Goal: Task Accomplishment & Management: Complete application form

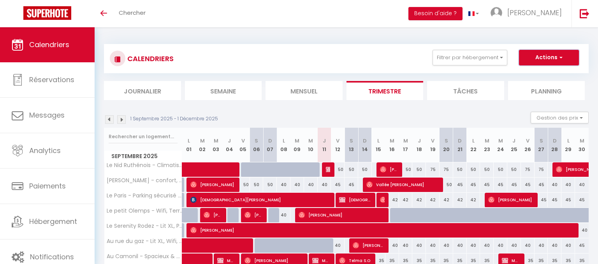
click at [556, 57] on button "Actions" at bounding box center [549, 58] width 60 height 16
click at [539, 75] on link "Nouvelle réservation" at bounding box center [541, 76] width 68 height 12
select select
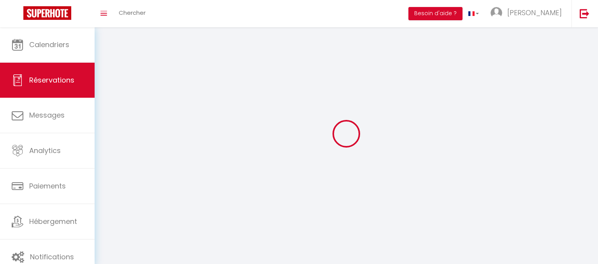
select select
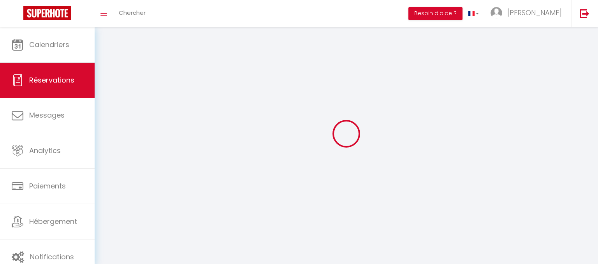
select select
checkbox input "false"
select select
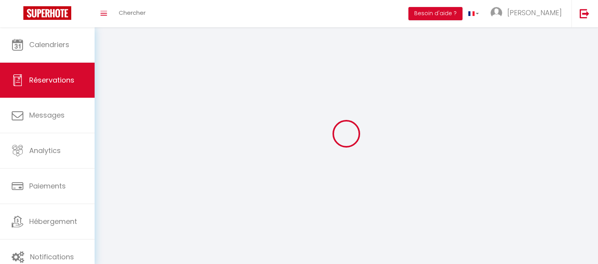
select select
checkbox input "false"
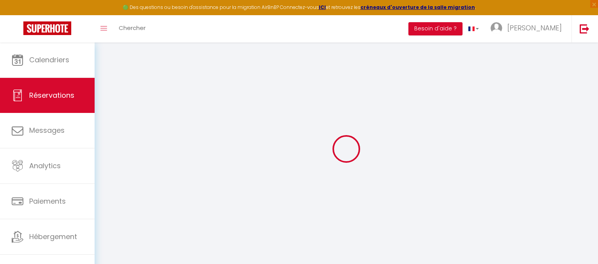
select select
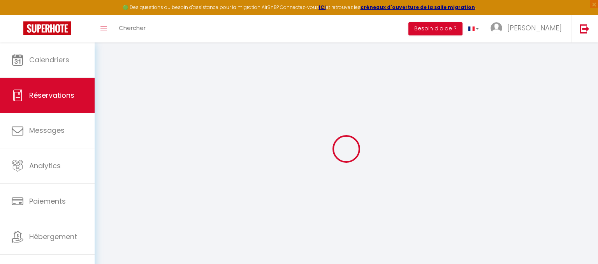
select select
checkbox input "false"
select select
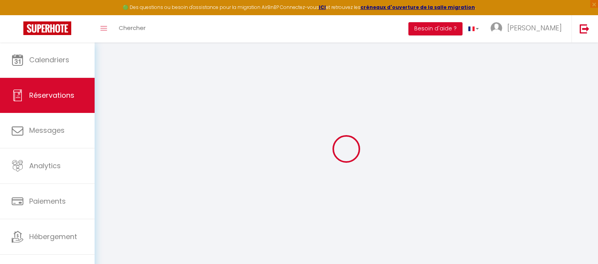
select select
checkbox input "false"
select select
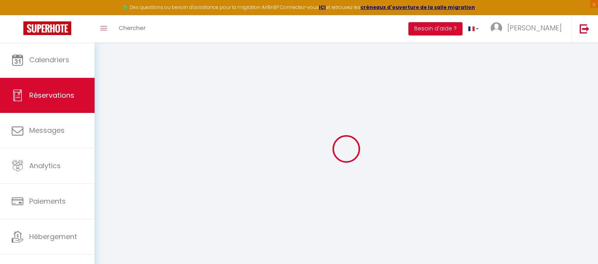
select select
checkbox input "false"
select select
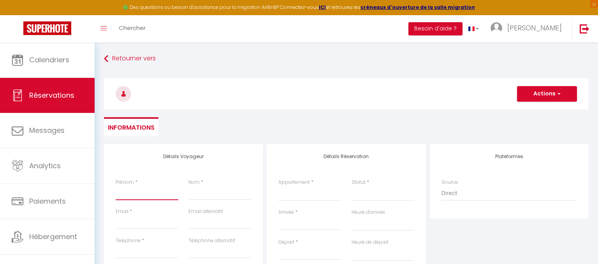
click at [140, 194] on input "Prénom" at bounding box center [147, 193] width 63 height 14
type input "c"
select select
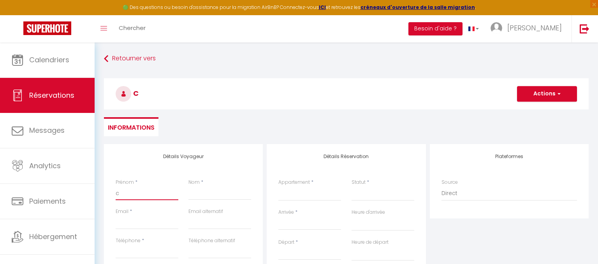
select select
checkbox input "false"
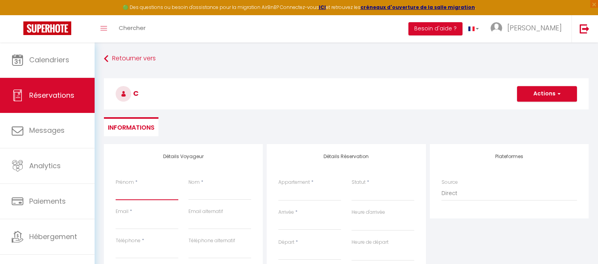
select select
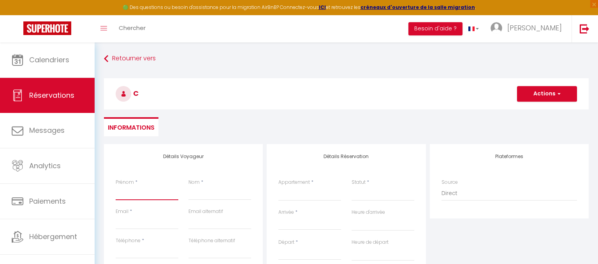
select select
checkbox input "false"
type input "C"
select select
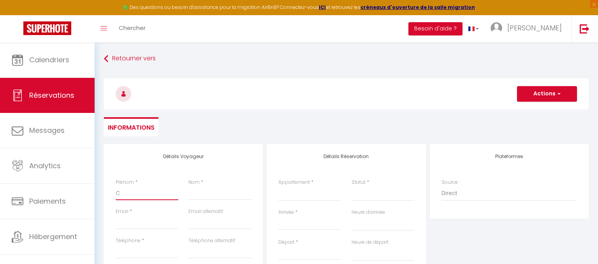
select select
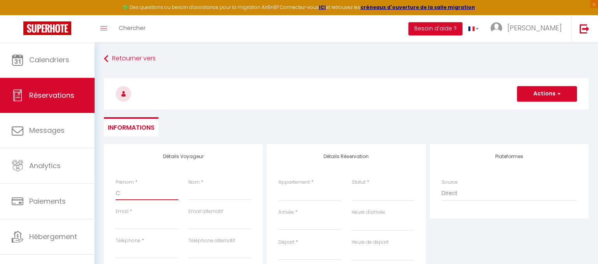
select select
checkbox input "false"
type input "Ch"
select select
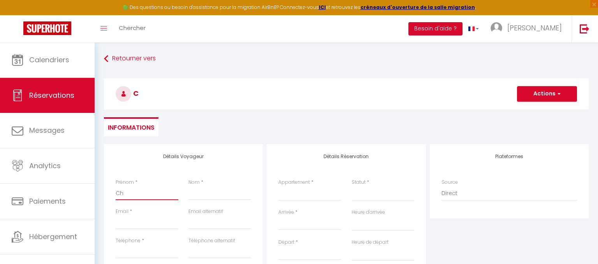
select select
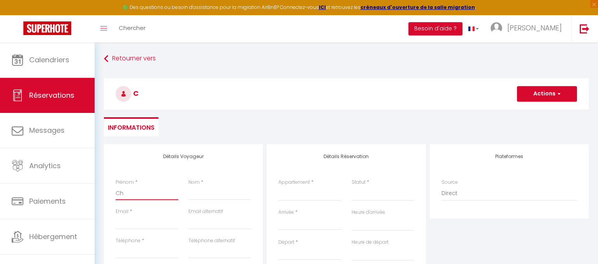
checkbox input "false"
type input "Cha"
select select
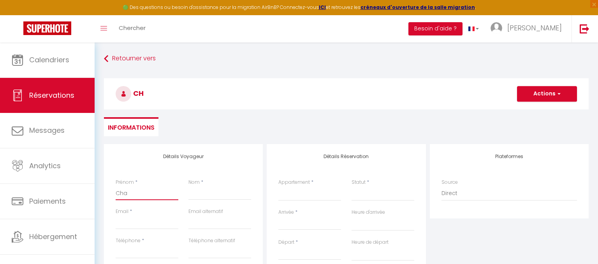
select select
checkbox input "false"
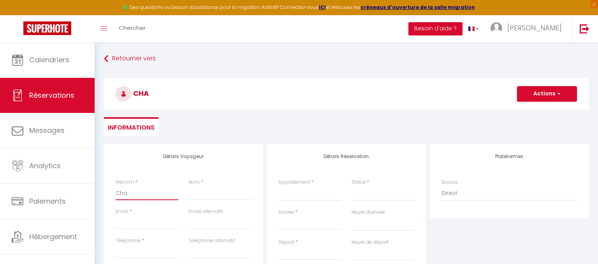
type input "Chau"
select select
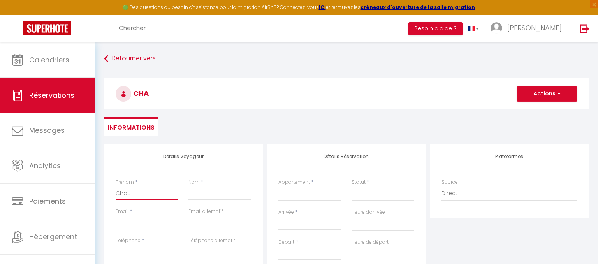
select select
checkbox input "false"
type input "Chauc"
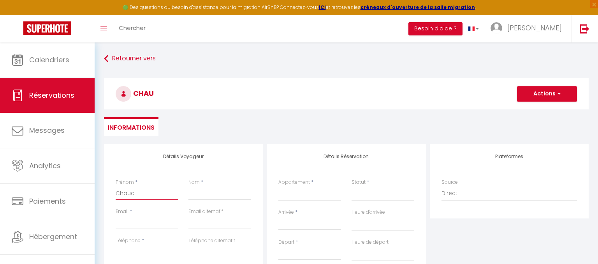
select select
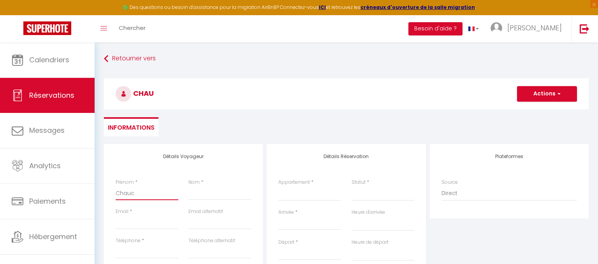
select select
checkbox input "false"
type input "Chaucj"
select select
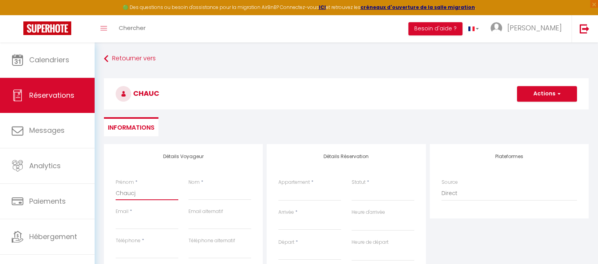
select select
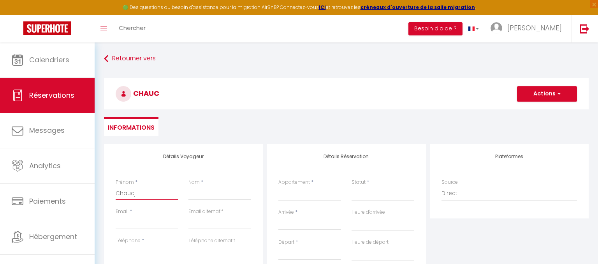
select select
checkbox input "false"
type input "Chauc"
select select
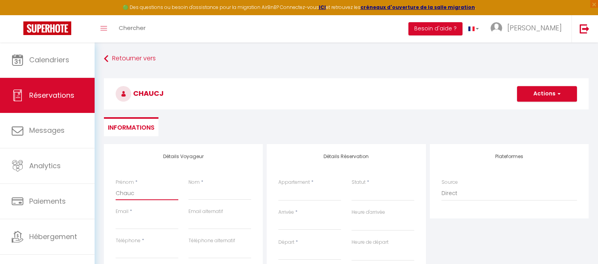
select select
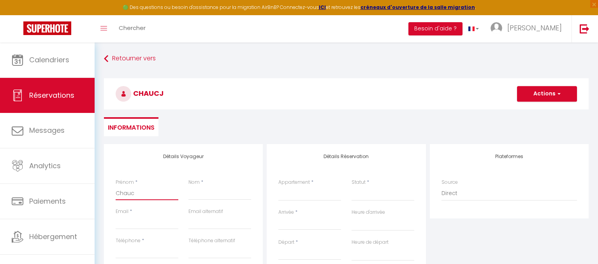
checkbox input "false"
type input "Chauch"
select select
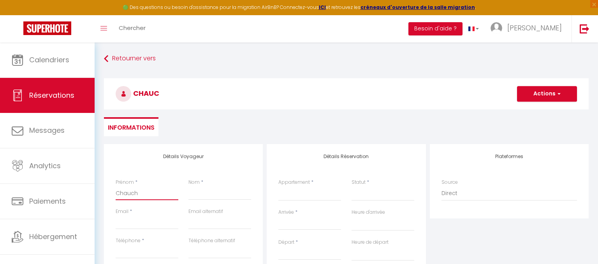
select select
checkbox input "false"
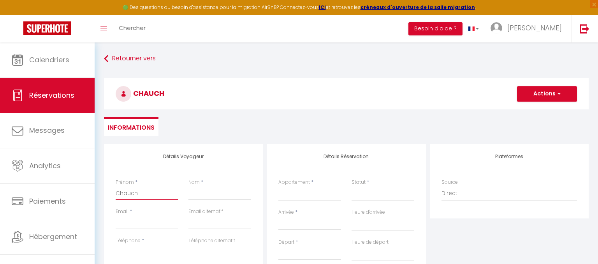
type input "Chaucha"
select select
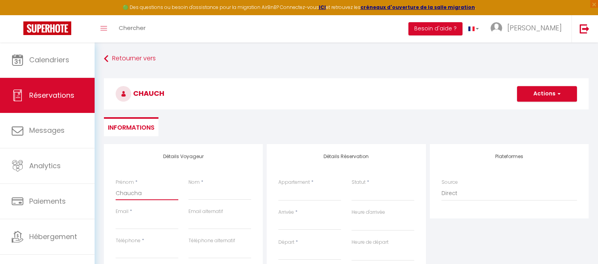
select select
checkbox input "false"
type input "Chauchat"
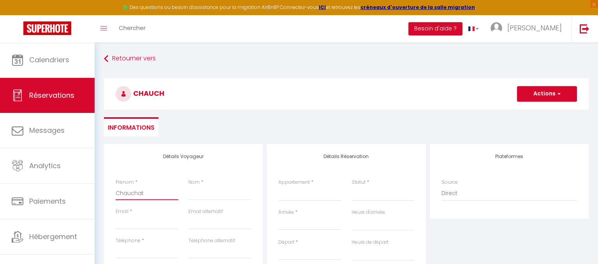
select select
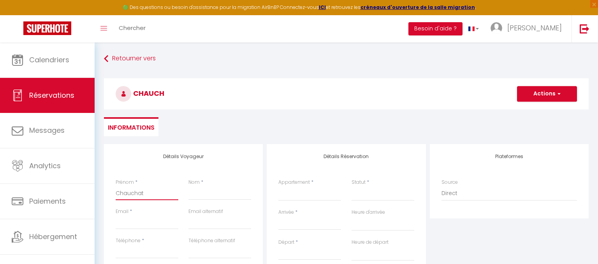
select select
checkbox input "false"
type input "Chauchat"
click at [220, 198] on input "Nom" at bounding box center [219, 193] width 63 height 14
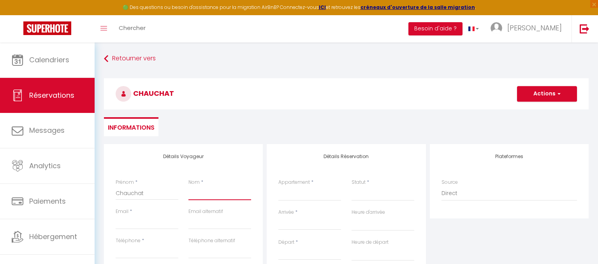
type input "s"
select select
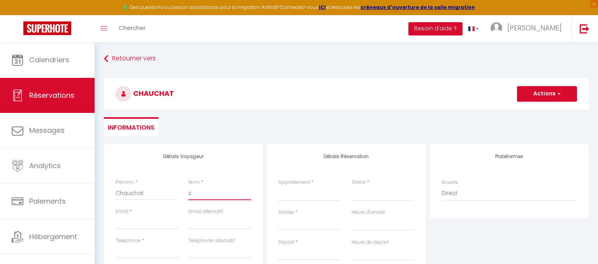
select select
checkbox input "false"
type input "st"
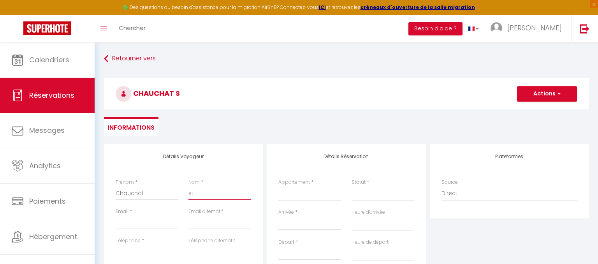
select select
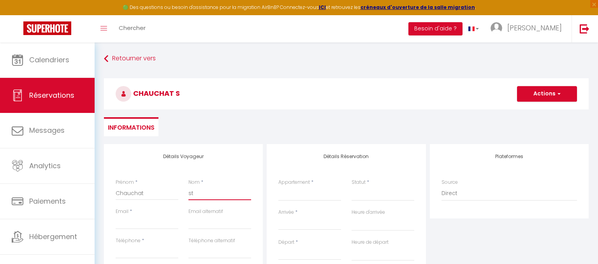
select select
checkbox input "false"
type input "sté"
select select
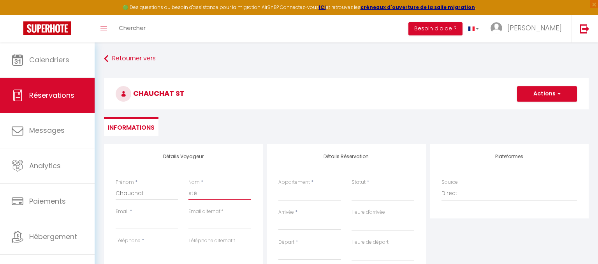
select select
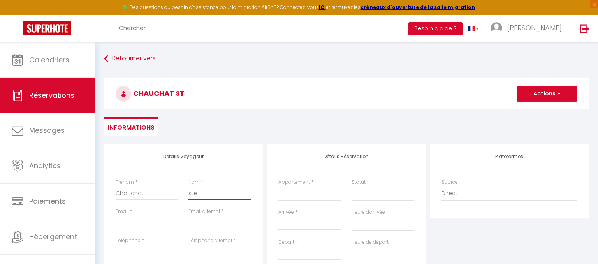
select select
checkbox input "false"
type input "stép"
select select
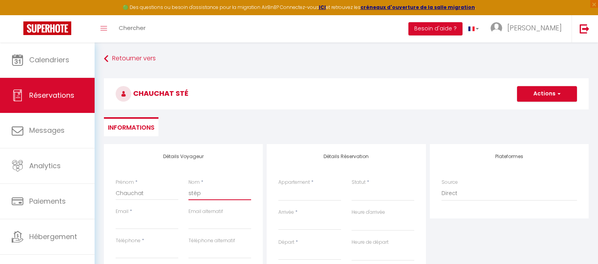
select select
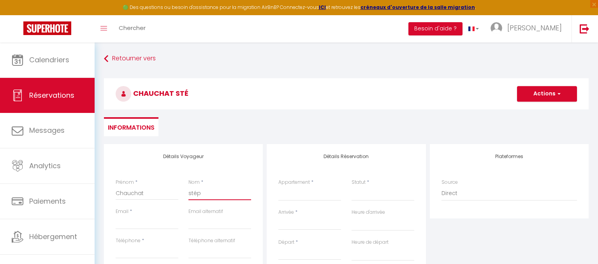
checkbox input "false"
type input "stéph"
select select
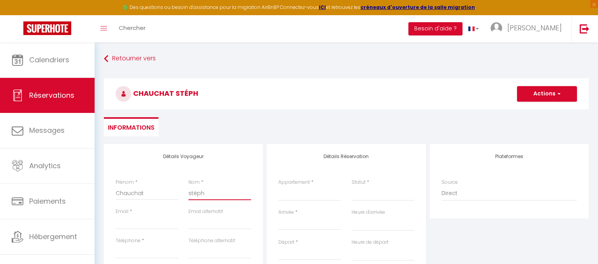
select select
checkbox input "false"
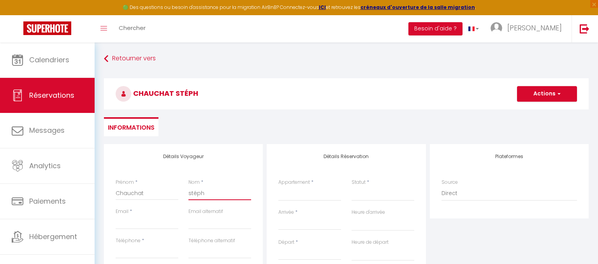
type input "stépha"
select select
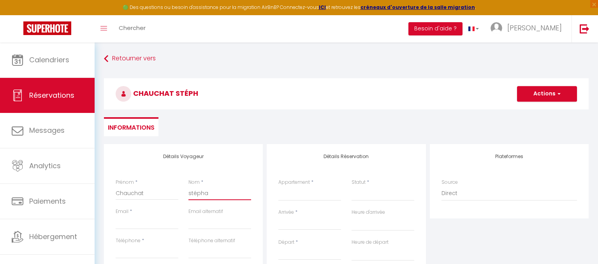
select select
click at [192, 192] on input "[PERSON_NAME]" at bounding box center [219, 193] width 63 height 14
click at [132, 221] on input "Email client" at bounding box center [147, 222] width 63 height 14
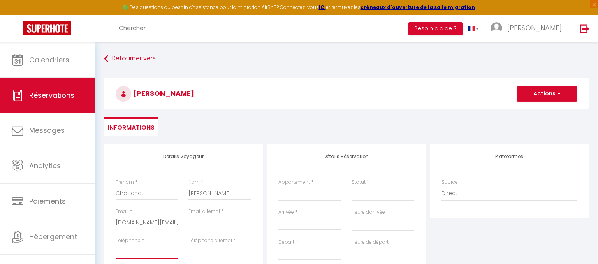
click at [128, 253] on input "Téléphone" at bounding box center [147, 251] width 63 height 14
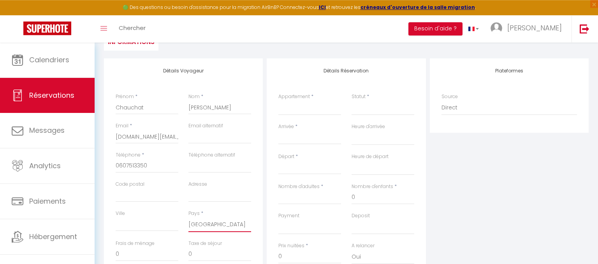
scroll to position [81, 0]
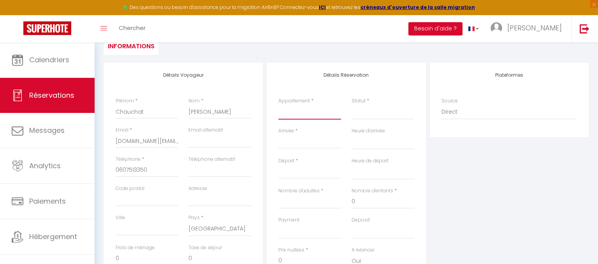
click at [278, 105] on select "Le Nid Ruthénois - Climatisation, Confort & Terrasse [GEOGRAPHIC_DATA] - Parkin…" at bounding box center [309, 112] width 63 height 15
click option "La Bulle d'Olt - Vacances, Piscines & Nature" at bounding box center [0, 0] width 0 height 0
click at [351, 105] on select "Confirmé Non Confirmé [PERSON_NAME] par le voyageur No Show Request" at bounding box center [382, 112] width 63 height 15
click option "Confirmé" at bounding box center [0, 0] width 0 height 0
click at [304, 140] on input "Arrivée" at bounding box center [309, 142] width 63 height 10
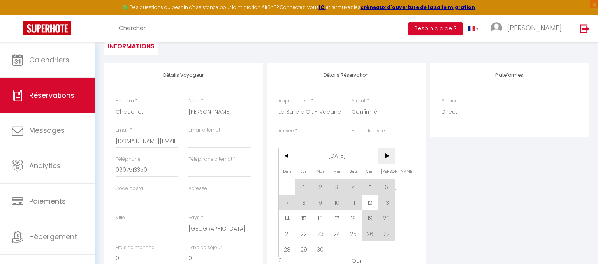
click at [388, 157] on span ">" at bounding box center [386, 156] width 17 height 16
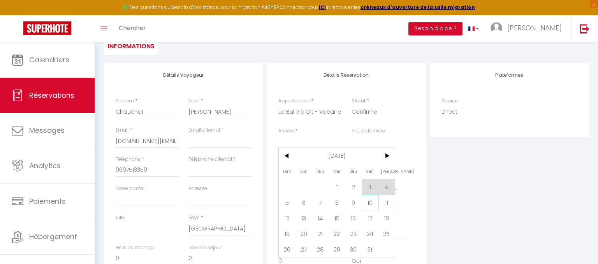
click at [366, 205] on span "10" at bounding box center [370, 203] width 17 height 16
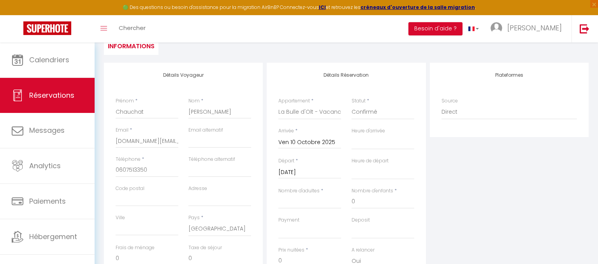
click at [337, 175] on input "[DATE]" at bounding box center [309, 172] width 63 height 10
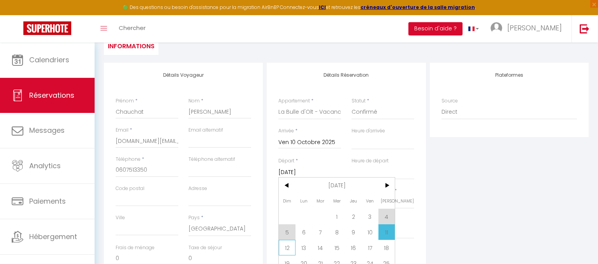
click at [289, 246] on span "12" at bounding box center [287, 248] width 17 height 16
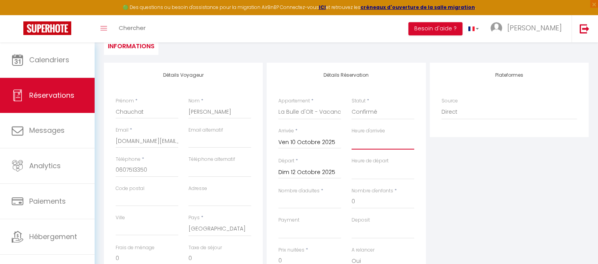
click at [351, 135] on select "00:00 00:30 01:00 01:30 02:00 02:30 03:00 03:30 04:00 04:30 05:00 05:30 06:00 0…" at bounding box center [382, 142] width 63 height 15
click option "17:00" at bounding box center [0, 0] width 0 height 0
click at [351, 165] on select "00:00 00:30 01:00 01:30 02:00 02:30 03:00 03:30 04:00 04:30 05:00 05:30 06:00 0…" at bounding box center [382, 172] width 63 height 15
click option "10:00" at bounding box center [0, 0] width 0 height 0
click at [351, 165] on select "00:00 00:30 01:00 01:30 02:00 02:30 03:00 03:30 04:00 04:30 05:00 05:30 06:00 0…" at bounding box center [382, 172] width 63 height 15
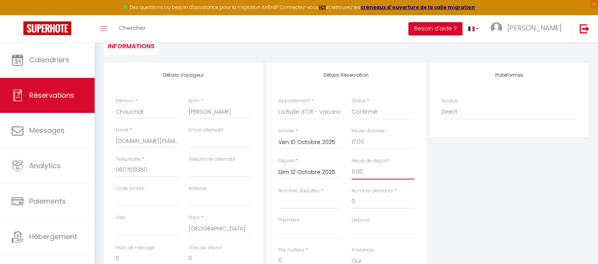
click option "11:00" at bounding box center [0, 0] width 0 height 0
click at [311, 207] on input "Nombre d'adultes" at bounding box center [309, 202] width 63 height 14
drag, startPoint x: 373, startPoint y: 202, endPoint x: 283, endPoint y: 211, distance: 90.4
click at [351, 209] on input "0" at bounding box center [382, 202] width 63 height 14
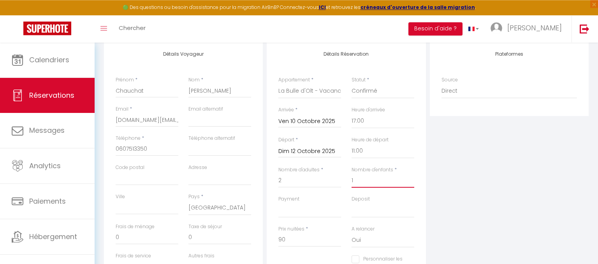
scroll to position [101, 0]
drag, startPoint x: 363, startPoint y: 179, endPoint x: 317, endPoint y: 191, distance: 47.6
click at [351, 189] on input "1" at bounding box center [382, 182] width 63 height 14
click at [506, 194] on div "Plateformes Source Direct [DOMAIN_NAME] [DOMAIN_NAME] Chalet montagne Expedia G…" at bounding box center [509, 182] width 163 height 278
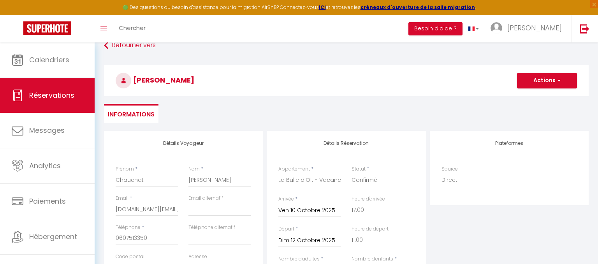
scroll to position [12, 0]
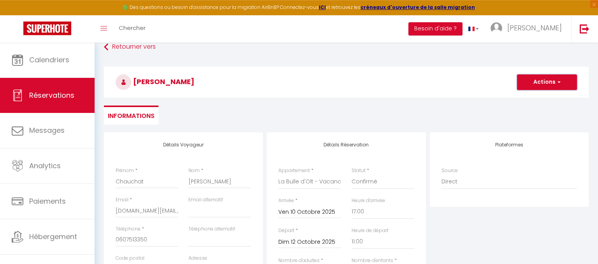
click at [555, 80] on button "Actions" at bounding box center [547, 82] width 60 height 16
click at [535, 97] on link "Enregistrer" at bounding box center [538, 99] width 61 height 10
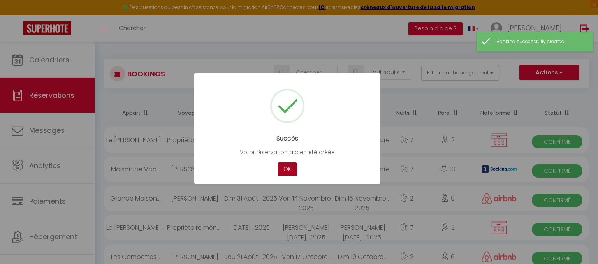
click at [288, 166] on button "OK" at bounding box center [286, 169] width 19 height 14
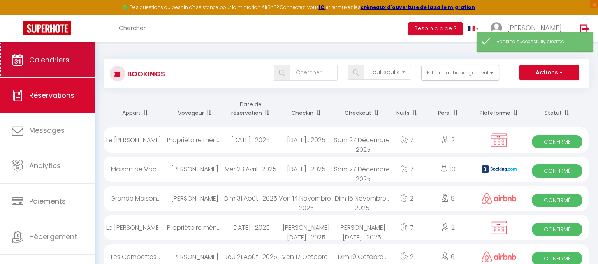
click at [57, 65] on link "Calendriers" at bounding box center [47, 59] width 95 height 35
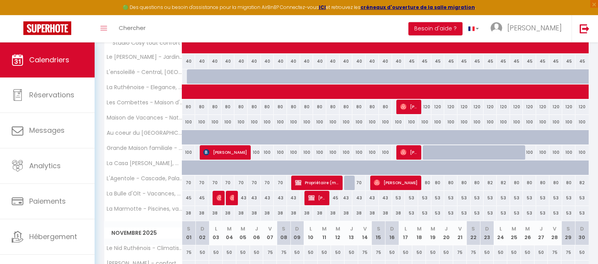
scroll to position [566, 0]
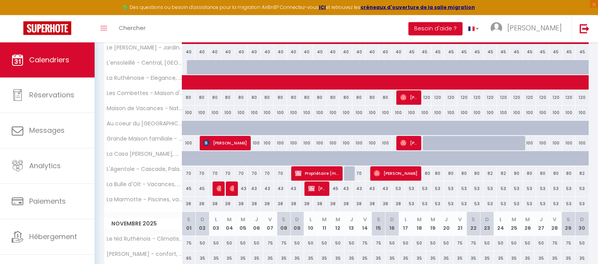
click at [318, 184] on span "[PERSON_NAME]" at bounding box center [317, 188] width 18 height 15
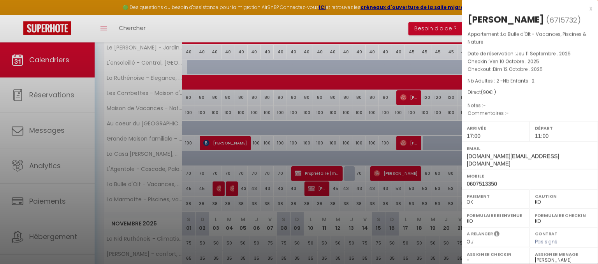
click at [545, 111] on div "Appartement : La Bulle d'Olt - Vacances, Piscines & Nature Date de réservation …" at bounding box center [530, 73] width 136 height 87
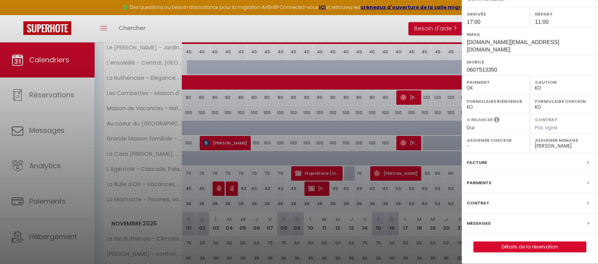
scroll to position [118, 0]
click at [536, 244] on link "Détails de la réservation" at bounding box center [530, 247] width 112 height 10
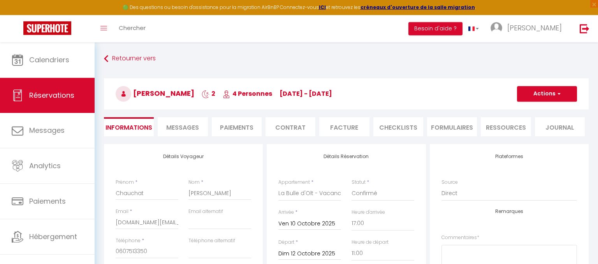
click at [300, 131] on li "Contrat" at bounding box center [290, 126] width 50 height 19
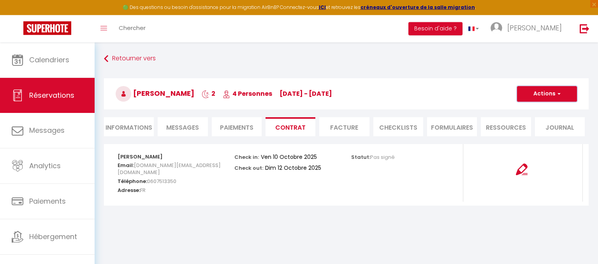
click at [560, 92] on span "button" at bounding box center [557, 93] width 5 height 7
click at [543, 118] on link "Envoyer le contrat" at bounding box center [540, 121] width 65 height 10
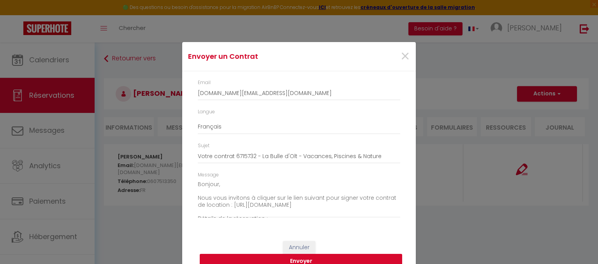
click at [325, 258] on button "Envoyer" at bounding box center [301, 261] width 202 height 15
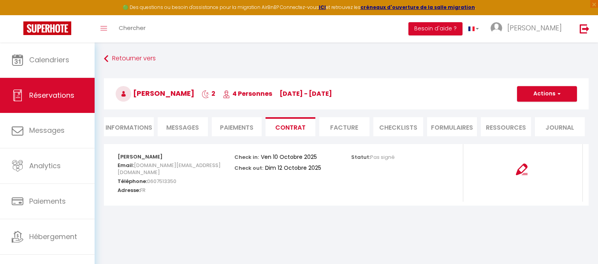
click at [132, 124] on li "Informations" at bounding box center [129, 126] width 50 height 19
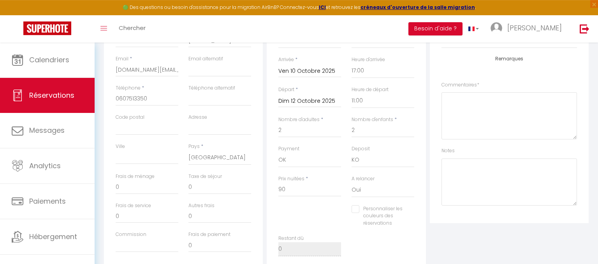
scroll to position [156, 0]
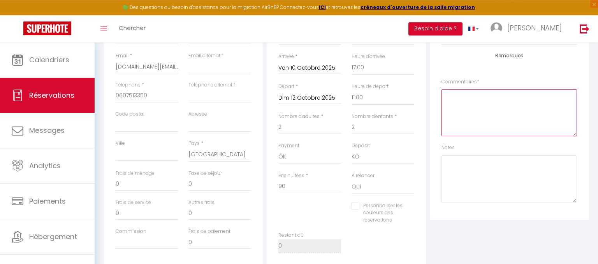
click at [462, 109] on textarea at bounding box center [508, 112] width 135 height 47
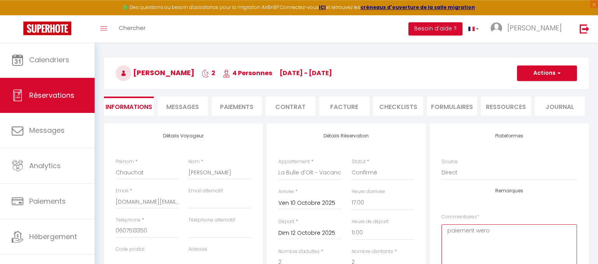
scroll to position [6, 0]
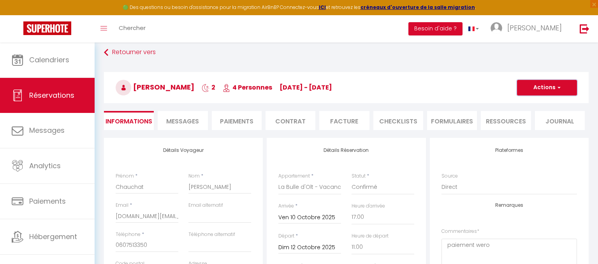
click at [549, 88] on button "Actions" at bounding box center [547, 88] width 60 height 16
click at [530, 105] on link "Enregistrer" at bounding box center [538, 105] width 61 height 10
